Goal: Check status: Check status

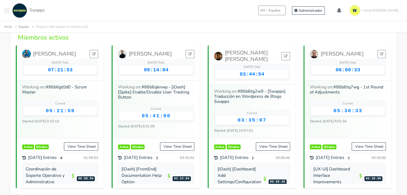
scroll to position [20, 0]
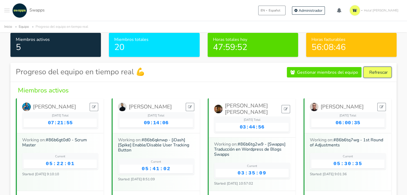
click at [380, 75] on button "Refrescar" at bounding box center [378, 72] width 28 height 10
click at [380, 74] on button "Refrescar" at bounding box center [378, 72] width 28 height 10
click at [380, 72] on button "Refrescar" at bounding box center [378, 72] width 28 height 10
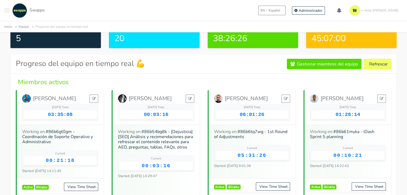
scroll to position [26, 0]
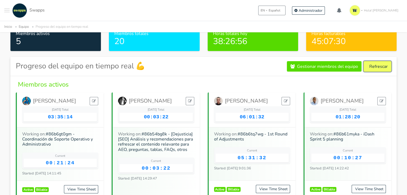
click at [374, 65] on button "Refrescar" at bounding box center [378, 66] width 28 height 10
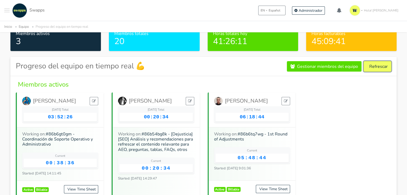
click at [374, 67] on button "Refrescar" at bounding box center [378, 66] width 28 height 10
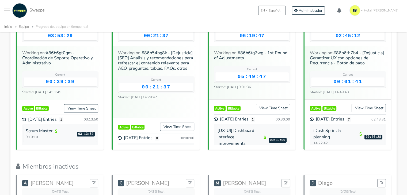
scroll to position [80, 0]
